Goal: Task Accomplishment & Management: Use online tool/utility

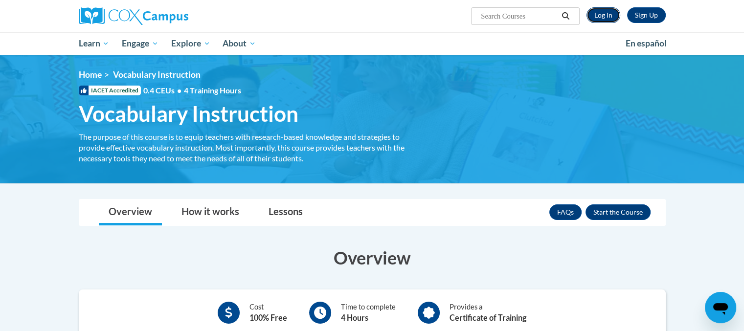
click at [610, 14] on link "Log In" at bounding box center [603, 15] width 34 height 16
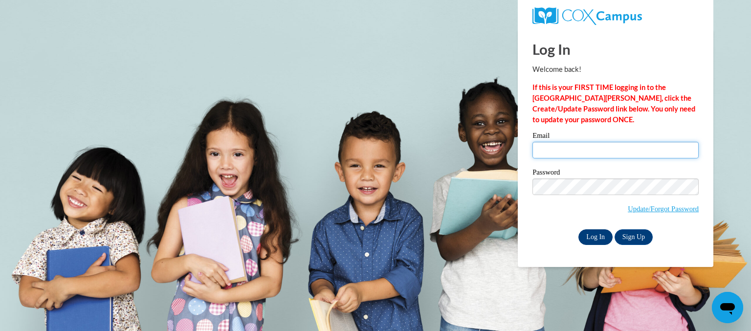
type input "[PERSON_NAME][EMAIL_ADDRESS][PERSON_NAME][DOMAIN_NAME]"
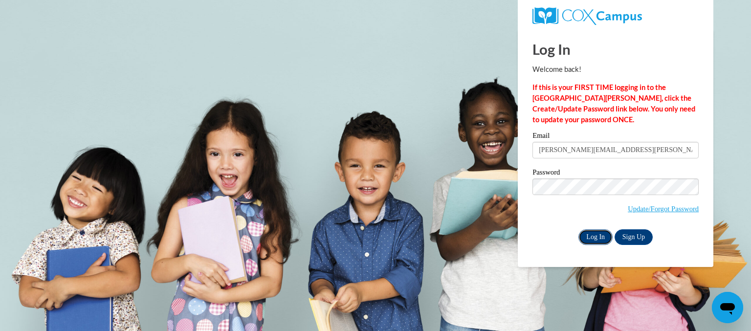
click at [599, 235] on input "Log In" at bounding box center [595, 237] width 34 height 16
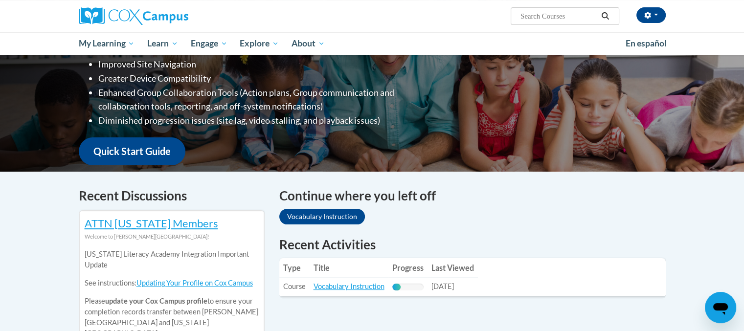
scroll to position [244, 0]
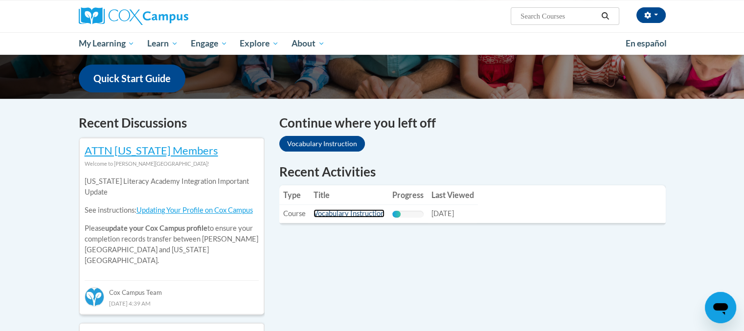
click at [363, 213] on link "Vocabulary Instruction" at bounding box center [348, 213] width 71 height 8
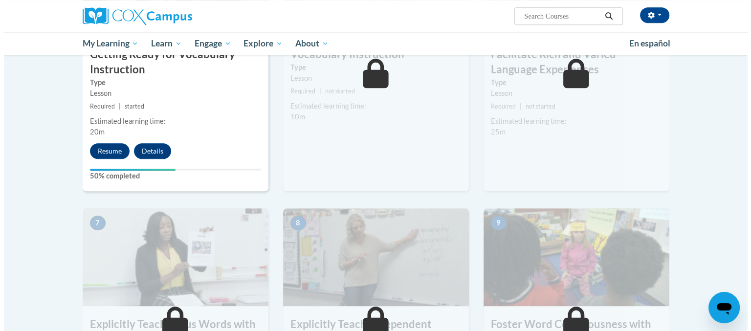
scroll to position [538, 0]
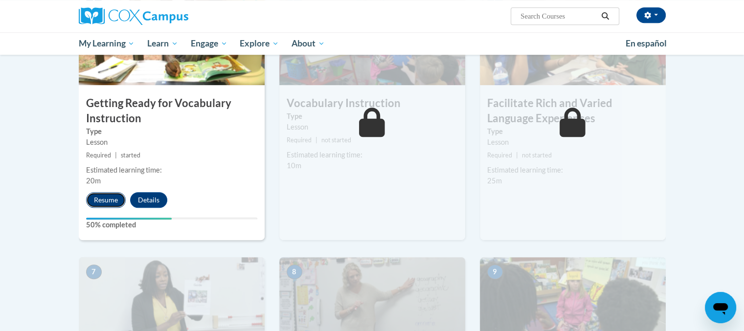
click at [100, 200] on button "Resume" at bounding box center [106, 200] width 40 height 16
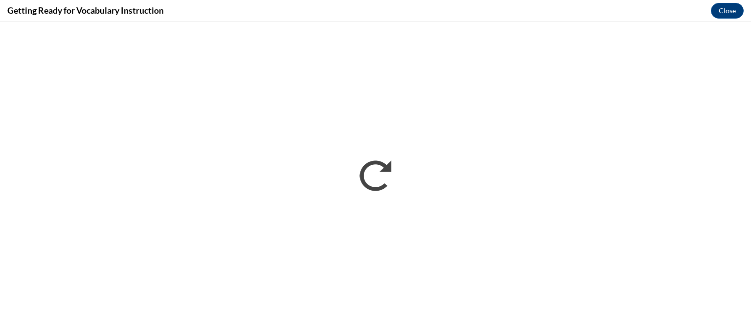
scroll to position [0, 0]
